Goal: Book appointment/travel/reservation

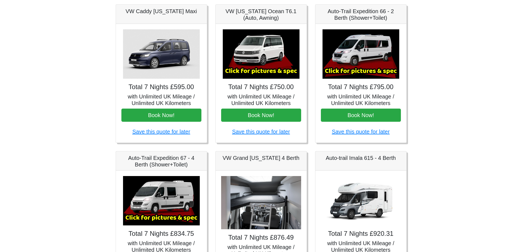
scroll to position [76, 0]
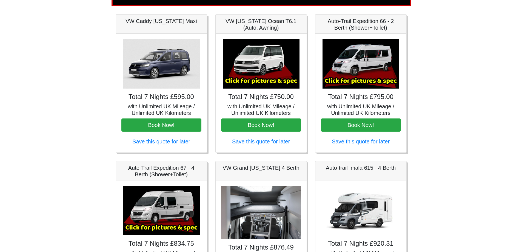
click at [173, 63] on img at bounding box center [161, 63] width 77 height 49
click at [168, 23] on h5 "VW Caddy [US_STATE] Maxi" at bounding box center [162, 21] width 80 height 7
click at [169, 23] on h5 "VW Caddy [US_STATE] Maxi" at bounding box center [162, 21] width 80 height 7
click at [174, 107] on h5 "with Unlimited UK Mileage / Unlimited UK Kilometers" at bounding box center [162, 109] width 80 height 13
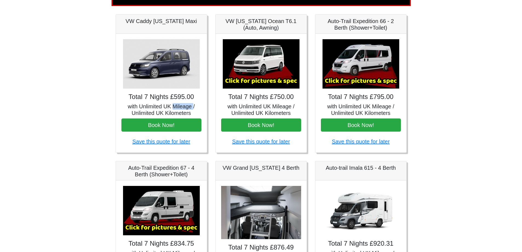
click at [164, 66] on img at bounding box center [161, 63] width 77 height 49
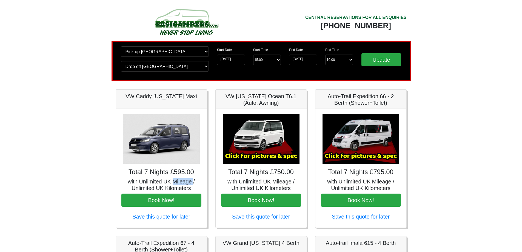
scroll to position [0, 0]
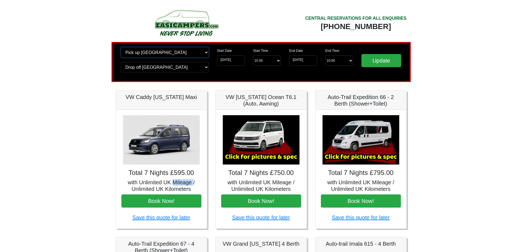
click at [208, 52] on select "Change pick up location? Pick up [GEOGRAPHIC_DATA] [GEOGRAPHIC_DATA] [GEOGRAPHI…" at bounding box center [165, 52] width 88 height 10
select select "PRE1"
click at [121, 47] on select "Change pick up location? Pick up [GEOGRAPHIC_DATA] [GEOGRAPHIC_DATA] [GEOGRAPHI…" at bounding box center [165, 52] width 88 height 10
click at [206, 69] on select "Change drop off location? Drop off [GEOGRAPHIC_DATA] [GEOGRAPHIC_DATA] [GEOGRAP…" at bounding box center [165, 67] width 88 height 10
click at [205, 66] on select "Change drop off location? Drop off [GEOGRAPHIC_DATA] [GEOGRAPHIC_DATA] [GEOGRAP…" at bounding box center [165, 67] width 88 height 10
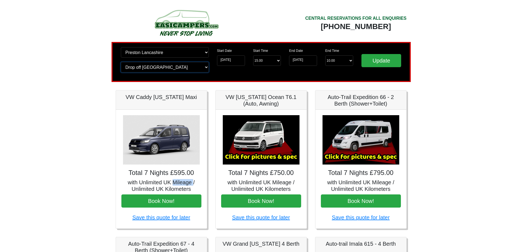
click at [205, 66] on select "Change drop off location? Drop off [GEOGRAPHIC_DATA] [GEOGRAPHIC_DATA] [GEOGRAP…" at bounding box center [165, 67] width 88 height 10
select select "PRE1"
click at [121, 62] on select "Change drop off location? Drop off [GEOGRAPHIC_DATA] [GEOGRAPHIC_DATA] [GEOGRAP…" at bounding box center [165, 67] width 88 height 10
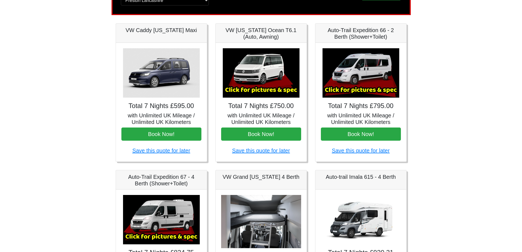
scroll to position [55, 0]
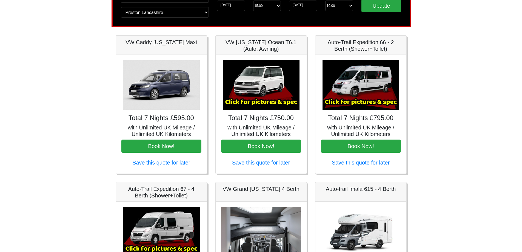
click at [156, 88] on img at bounding box center [161, 84] width 77 height 49
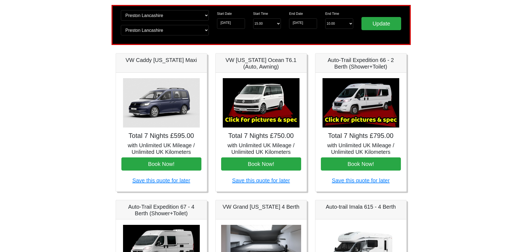
scroll to position [27, 0]
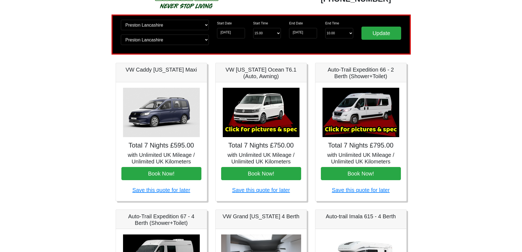
click at [365, 113] on img at bounding box center [361, 112] width 77 height 49
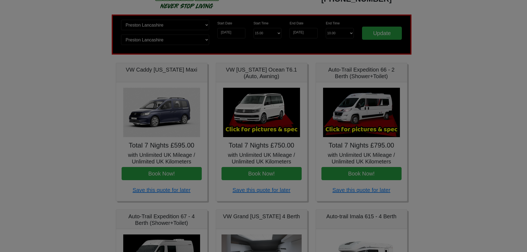
click at [365, 113] on body "CENTRAL RESERVATIONS FOR ALL ENQUIRIES [PHONE_NUMBER] Easicampers Booking : Sea…" at bounding box center [263, 246] width 527 height 547
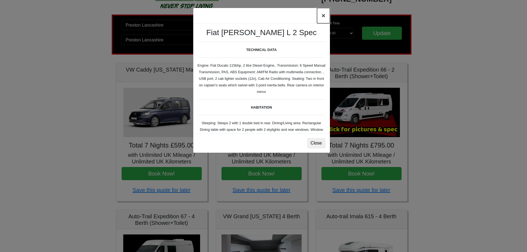
click at [322, 14] on button "×" at bounding box center [323, 15] width 13 height 15
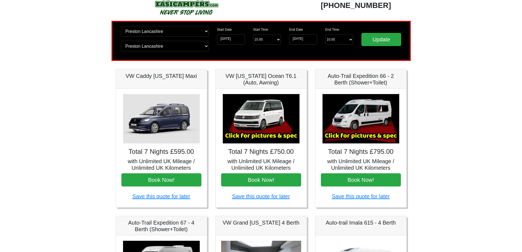
scroll to position [0, 0]
